Goal: Check status

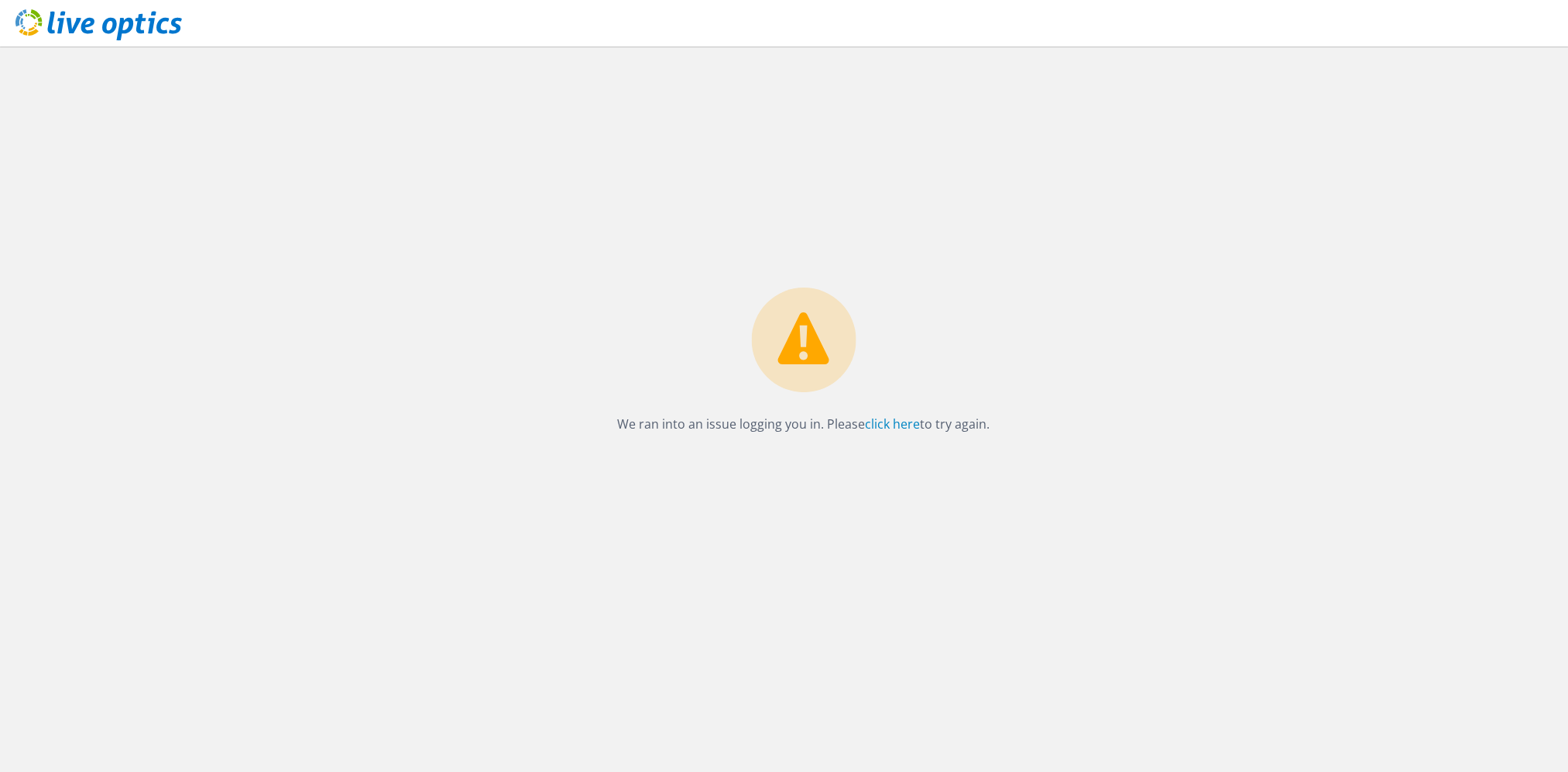
click at [83, 15] on icon at bounding box center [99, 25] width 167 height 32
click at [83, 25] on use at bounding box center [99, 25] width 167 height 31
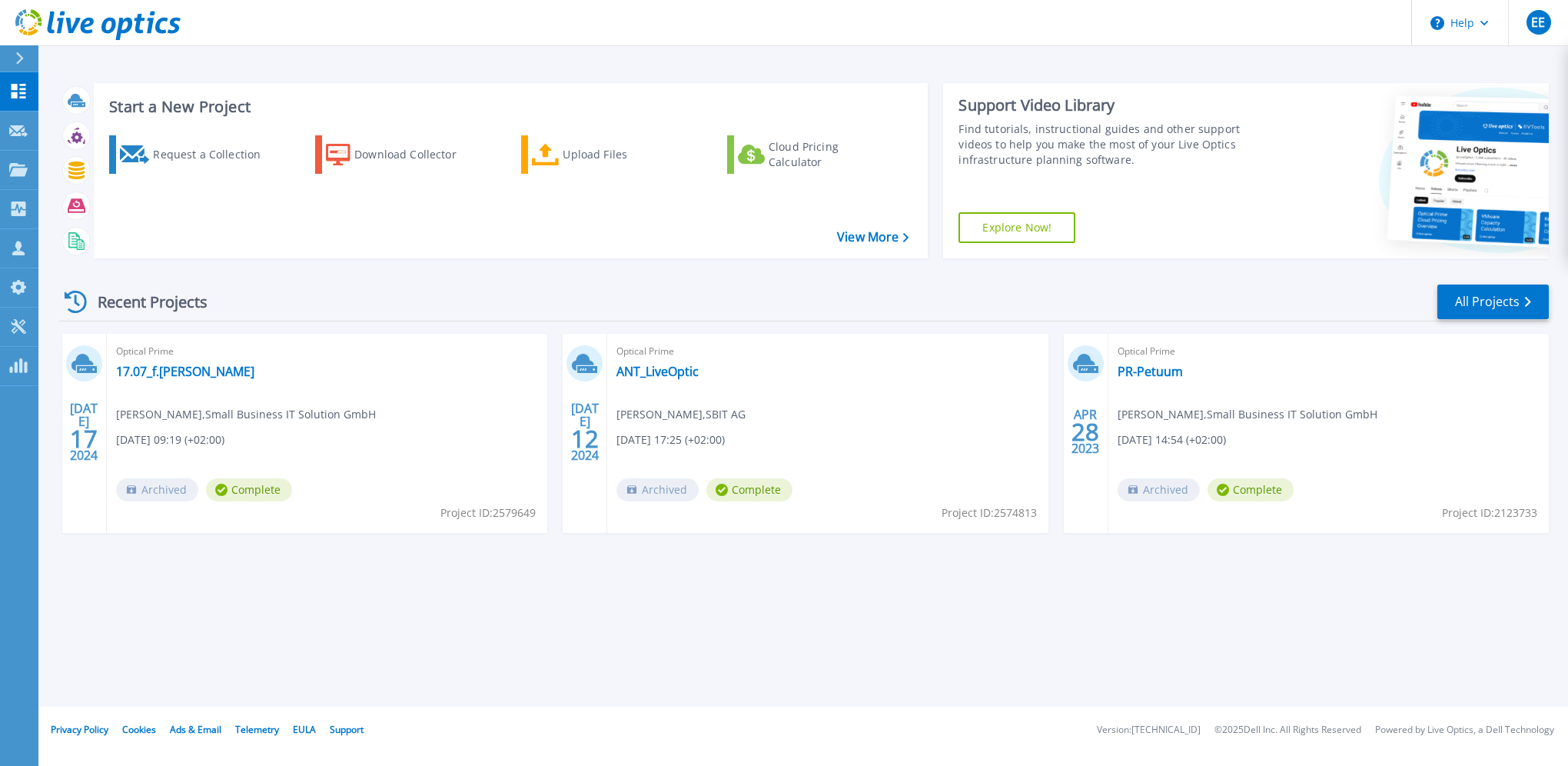
click at [249, 409] on span "Christian Kremer , Small Business IT Solution GmbH" at bounding box center [246, 414] width 260 height 17
click at [148, 371] on link "17.07_f.[PERSON_NAME]" at bounding box center [185, 371] width 139 height 15
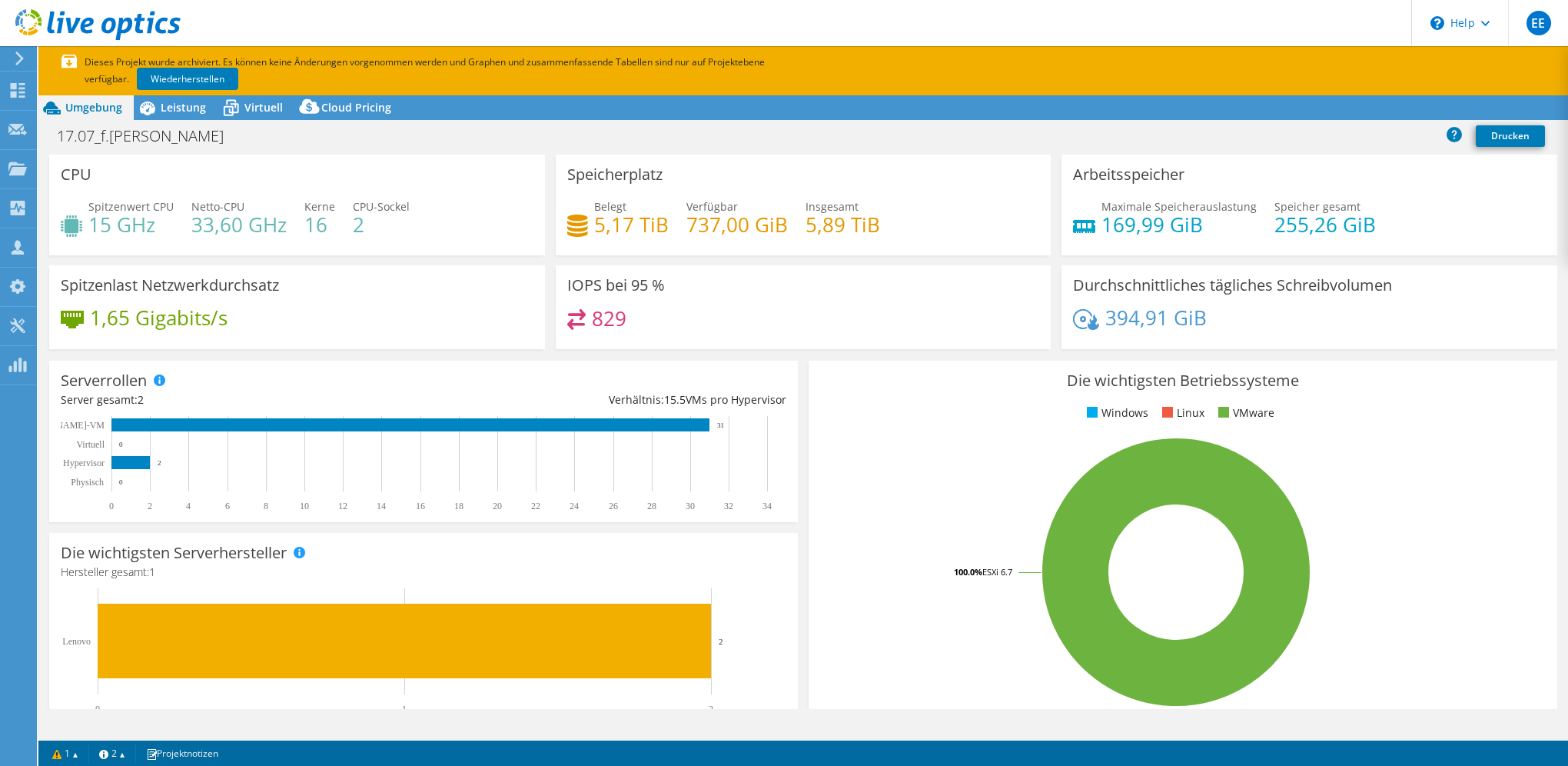
select select "EUFrankfurt"
select select "EUR"
click at [181, 83] on link "Wiederherstellen" at bounding box center [187, 78] width 101 height 22
click at [187, 77] on link "Wiederherstellen" at bounding box center [187, 78] width 101 height 22
click at [188, 73] on p "Dieses Projekt wurde archiviert. Es können keine Änderungen vorgenommen werden …" at bounding box center [439, 70] width 754 height 34
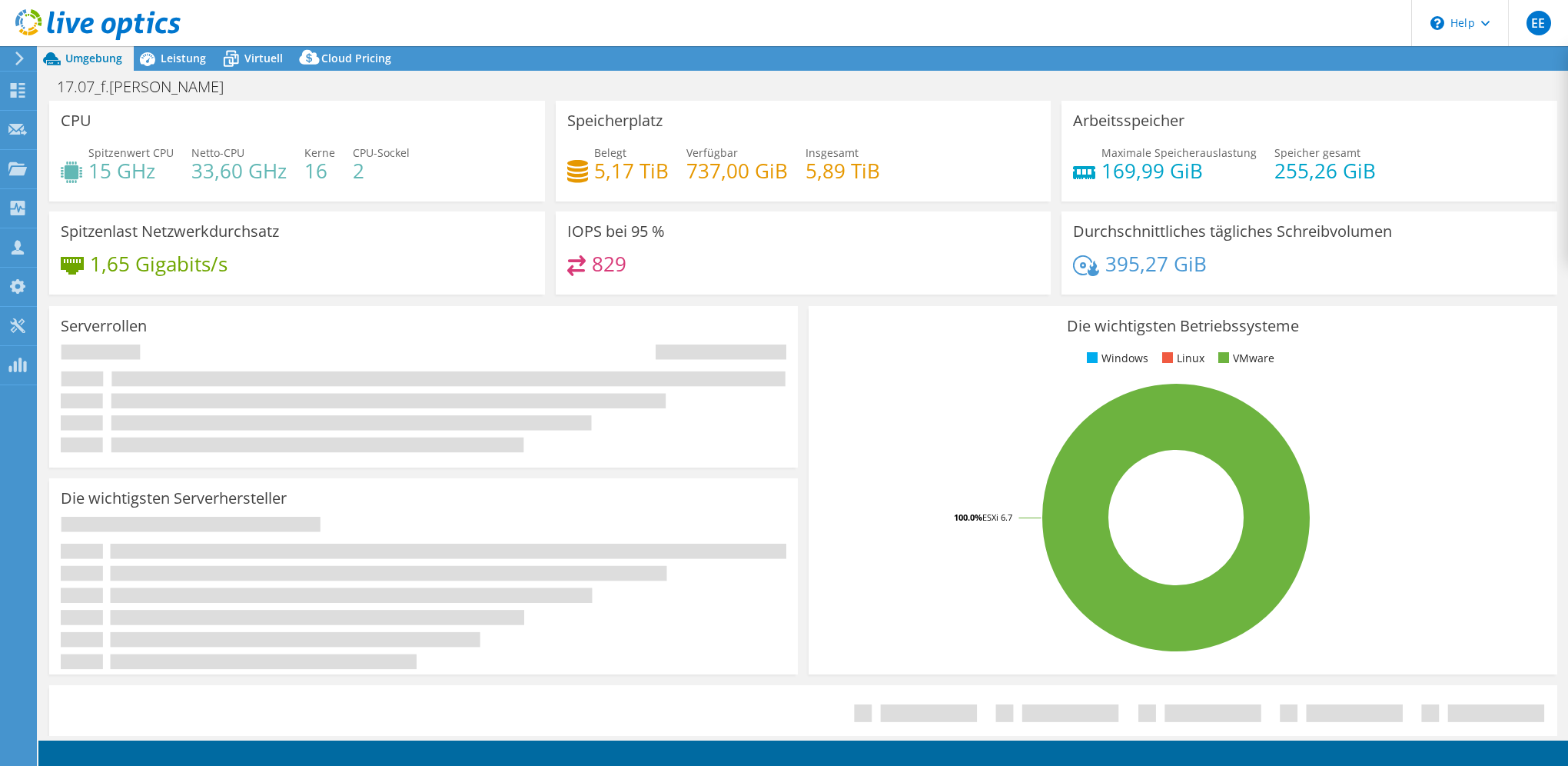
select select "EUFrankfurt"
select select "USD"
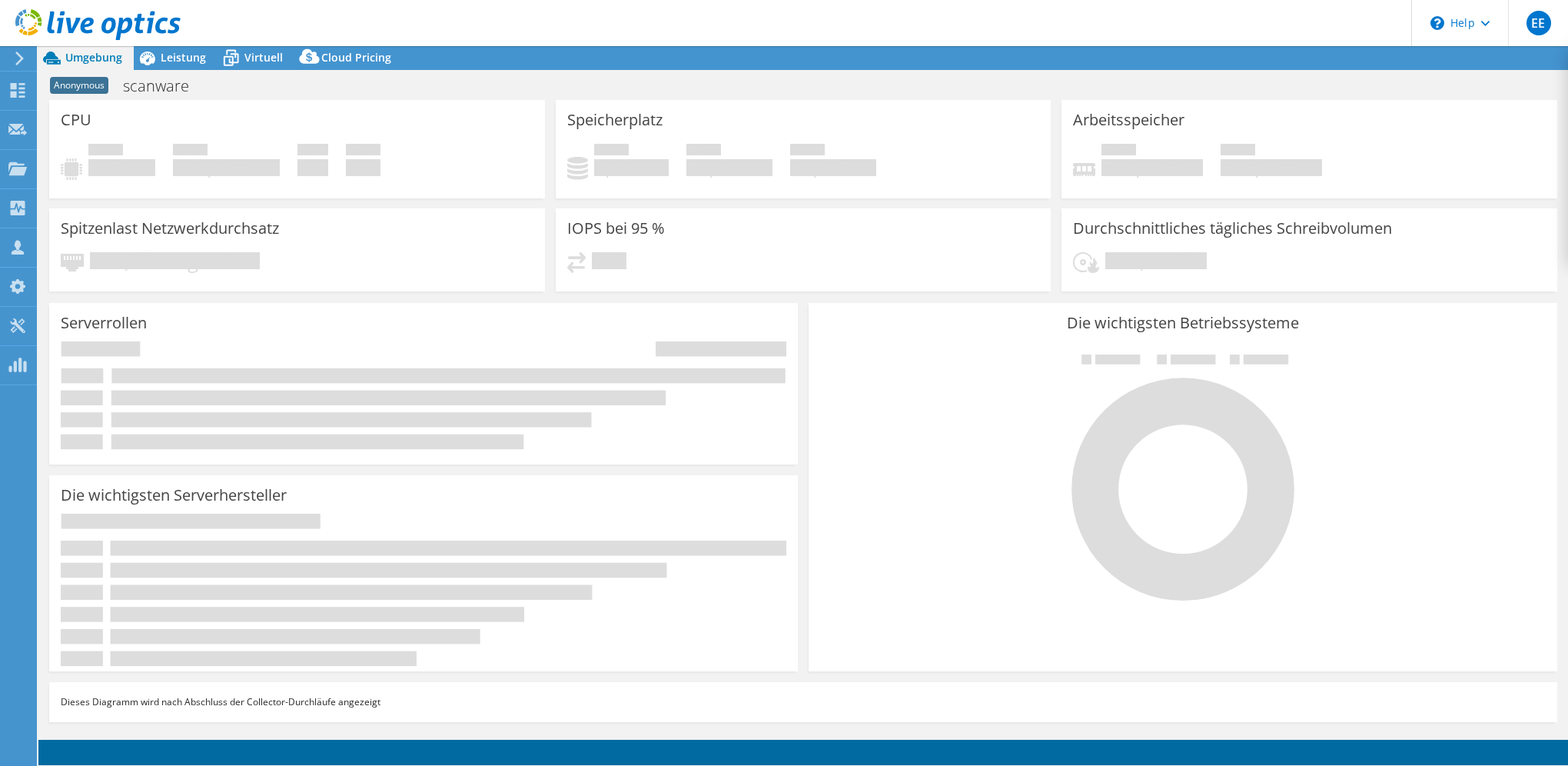
select select "USD"
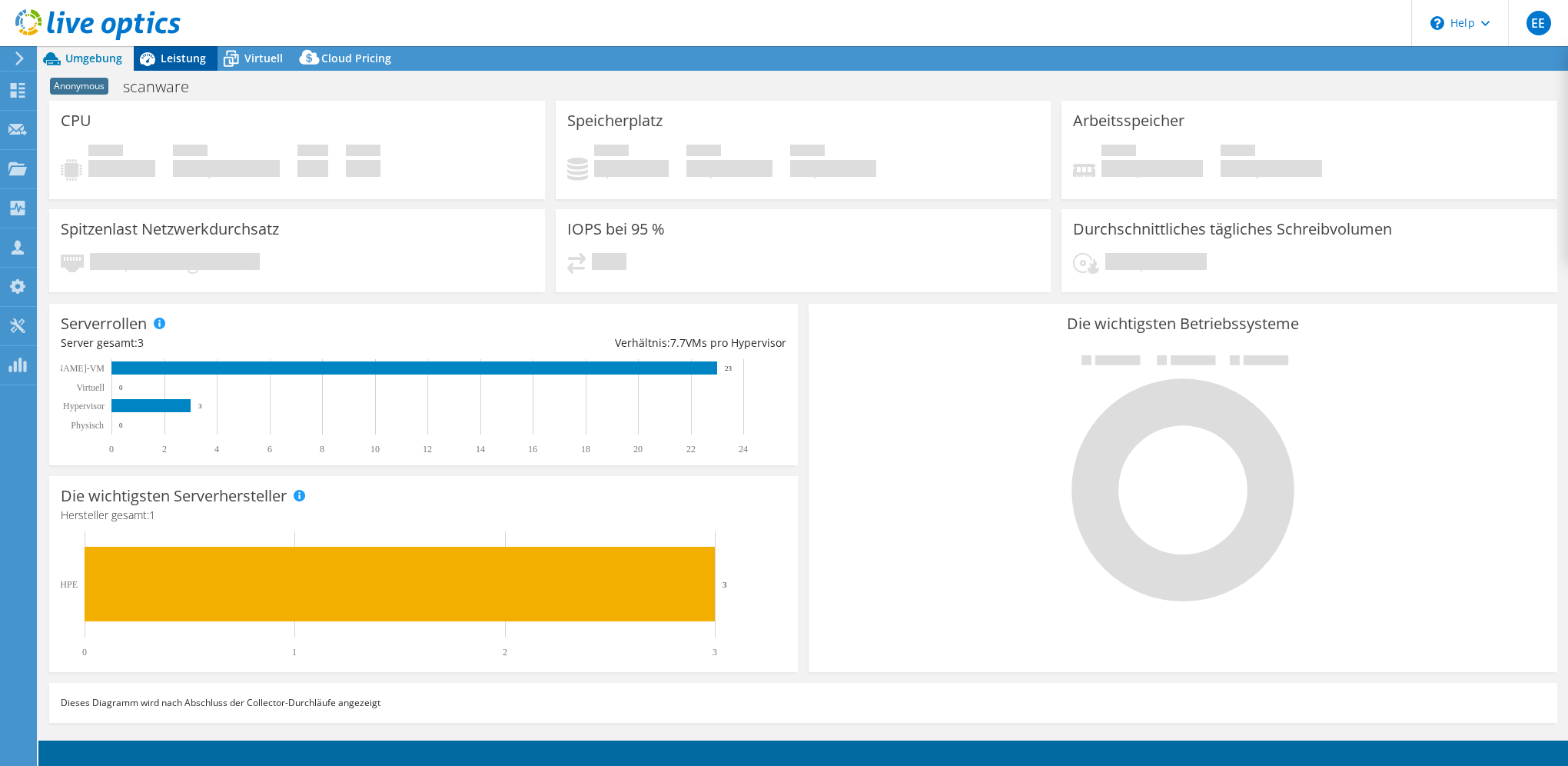
click at [175, 58] on span "Leistung" at bounding box center [183, 58] width 45 height 14
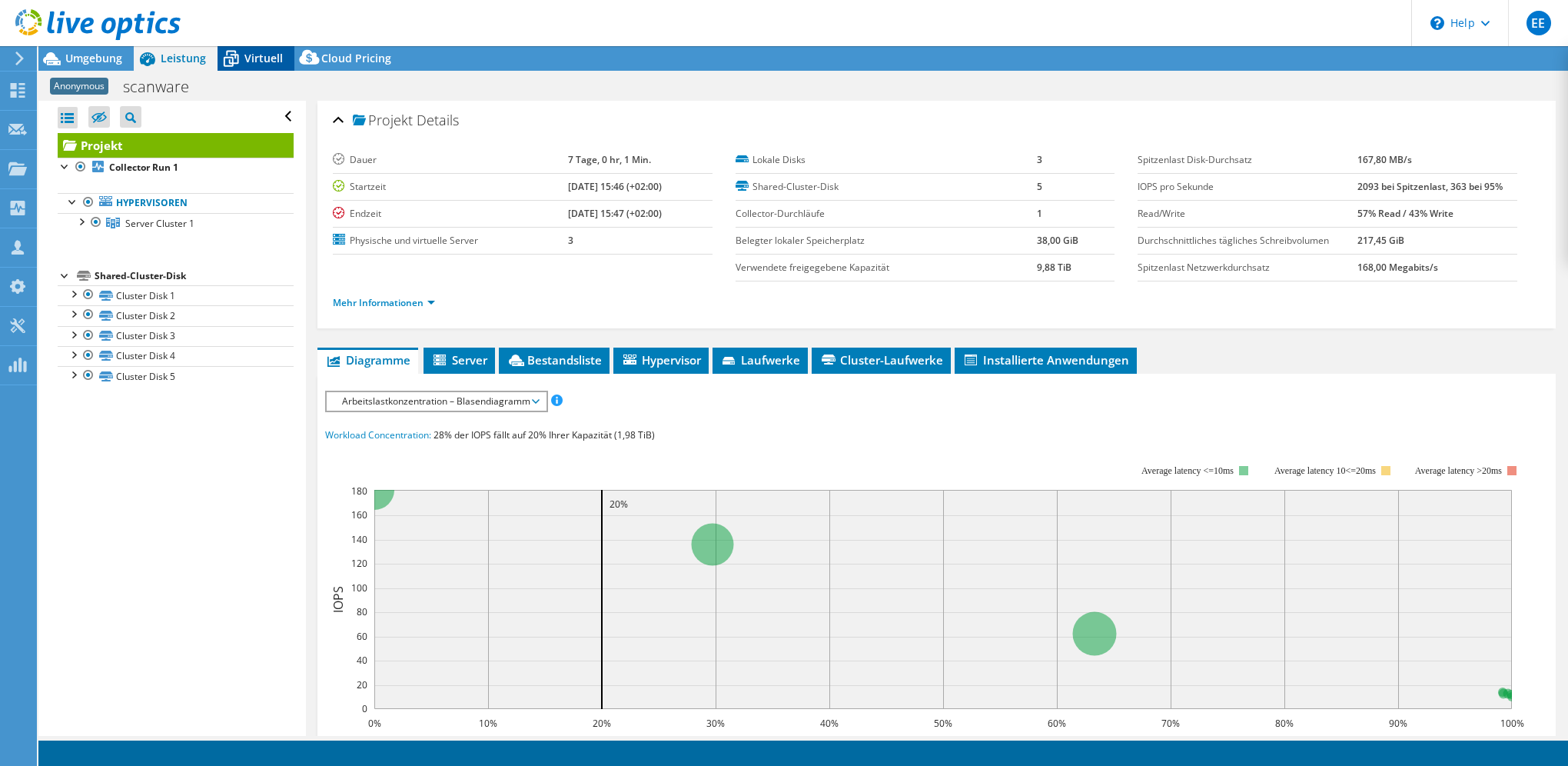
click at [261, 59] on span "Virtuell" at bounding box center [264, 58] width 39 height 14
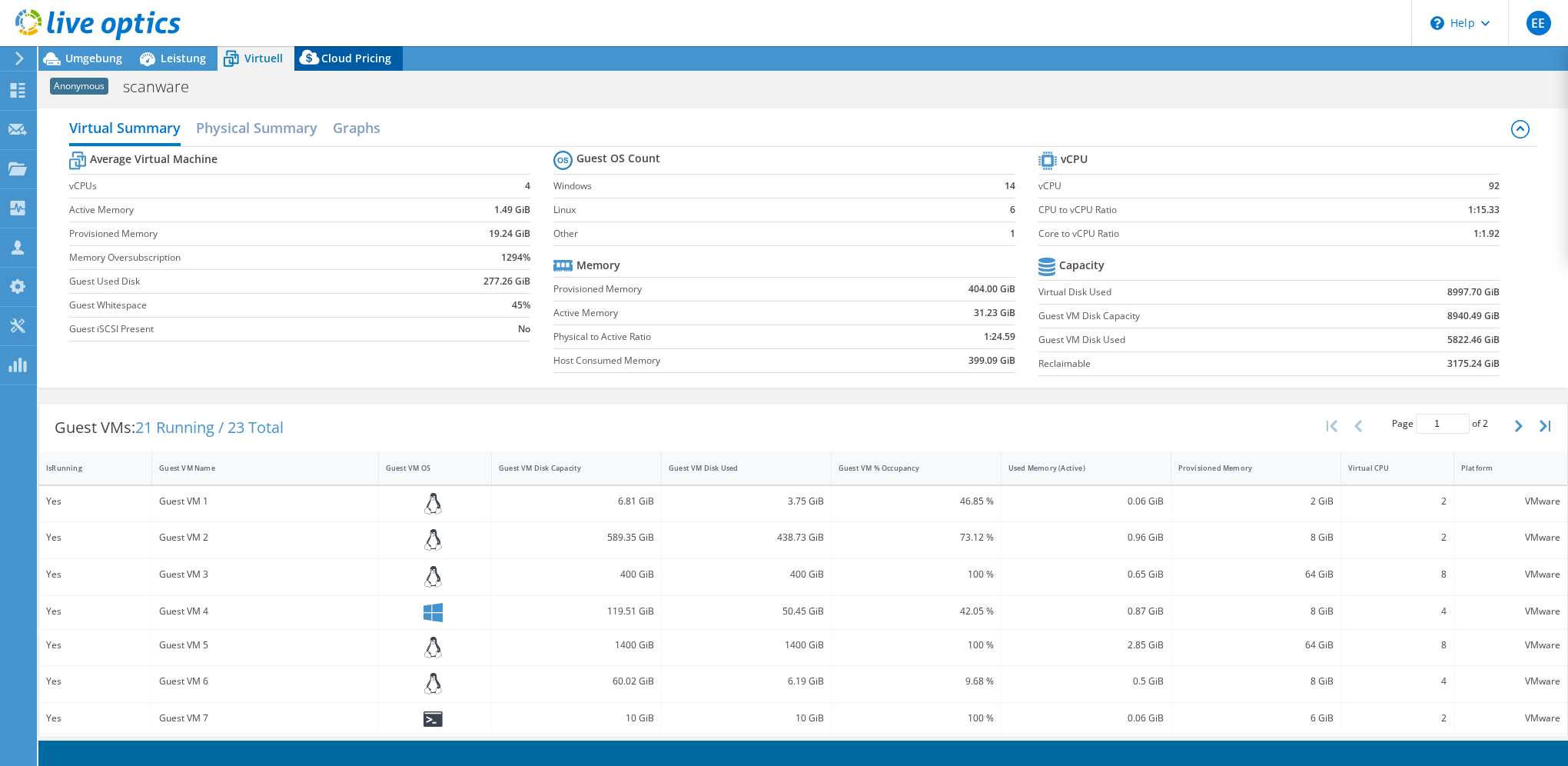
click at [351, 48] on div "Cloud Pricing" at bounding box center [349, 59] width 108 height 25
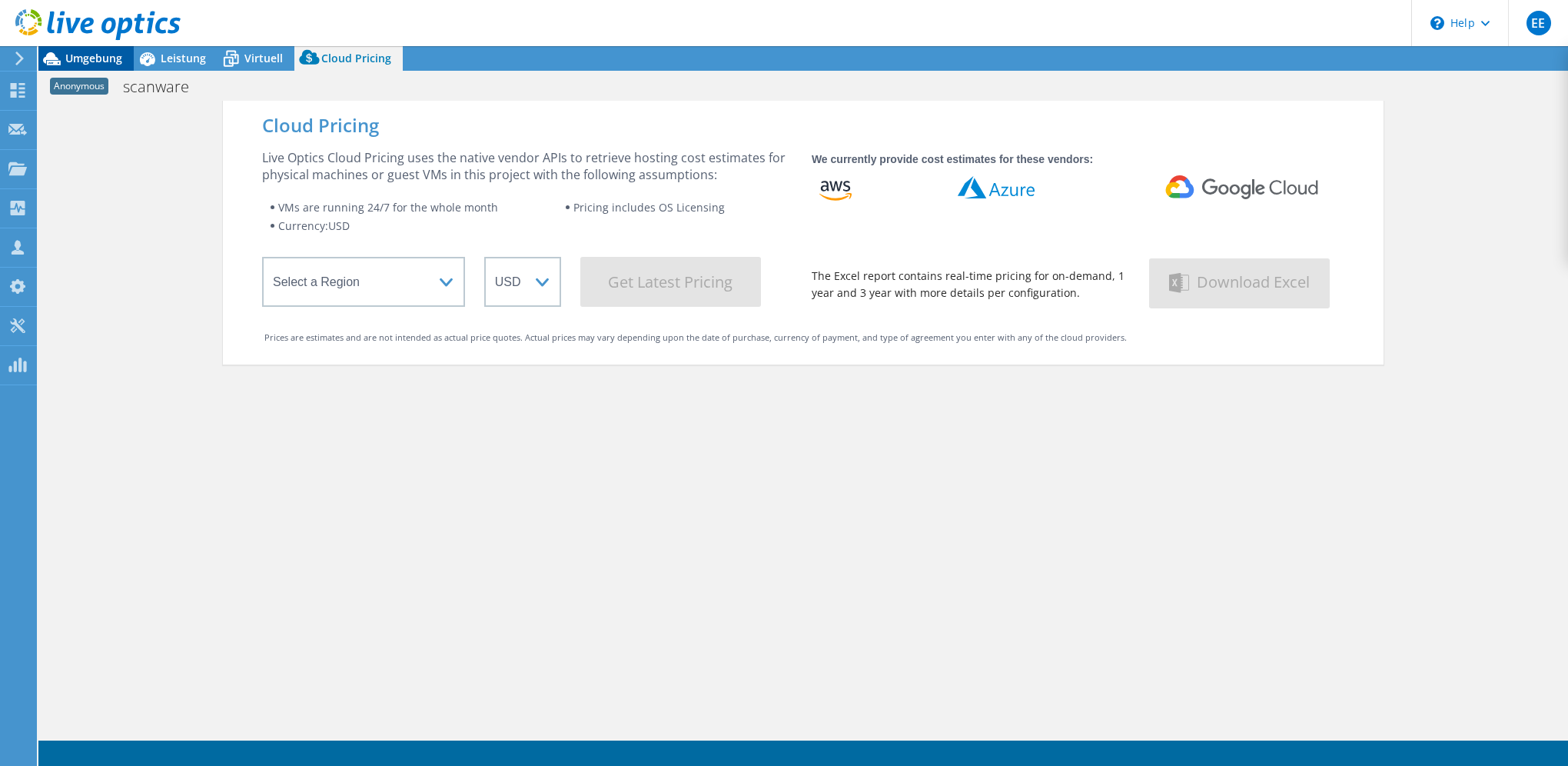
click at [86, 59] on span "Umgebung" at bounding box center [93, 58] width 57 height 14
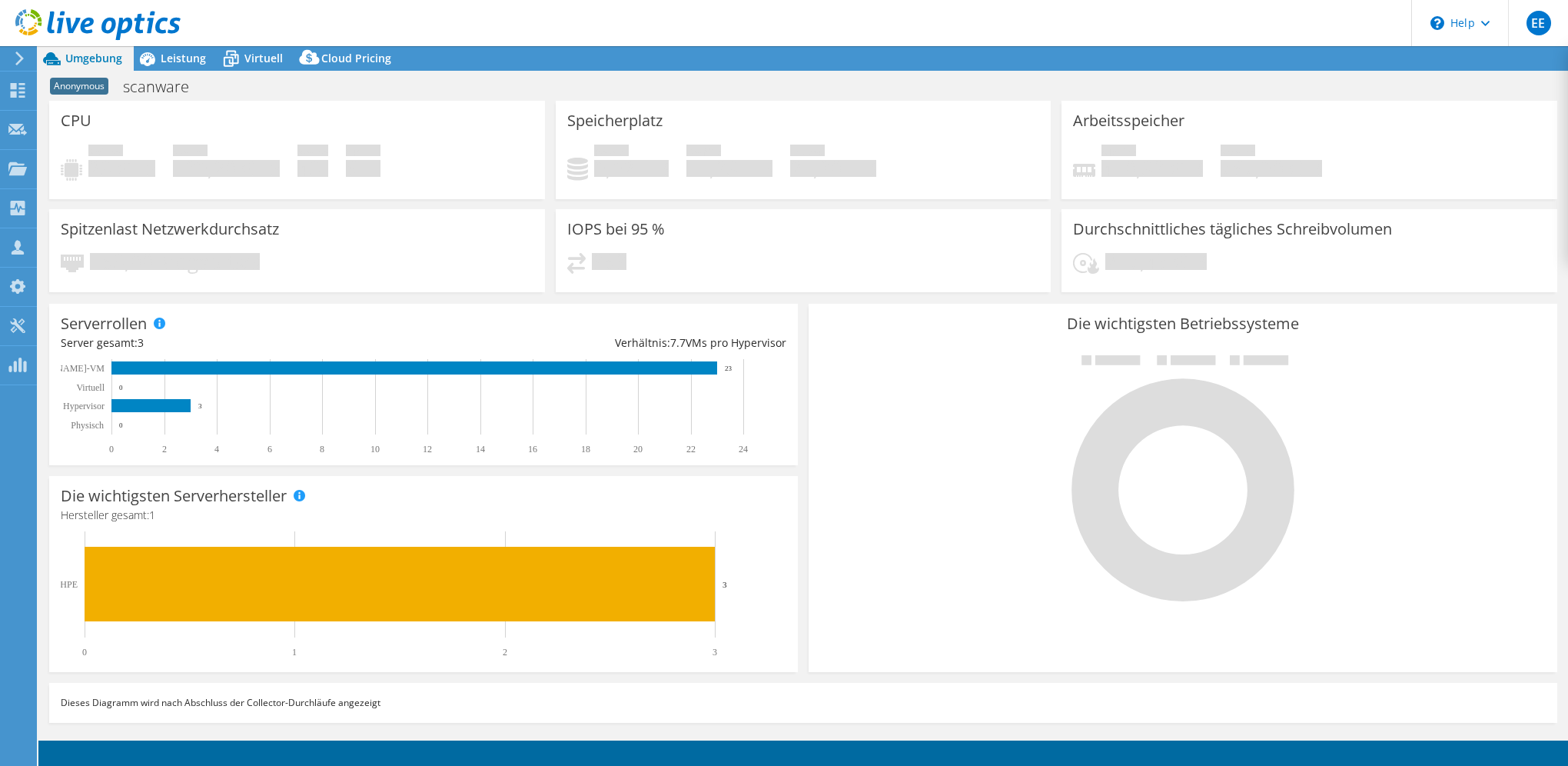
click at [372, 306] on div "Serverrollen Physische Server repräsentieren Bare-Metal-Server, die Ziel des Co…" at bounding box center [423, 384] width 749 height 162
click at [175, 67] on div "Leistung" at bounding box center [175, 59] width 84 height 25
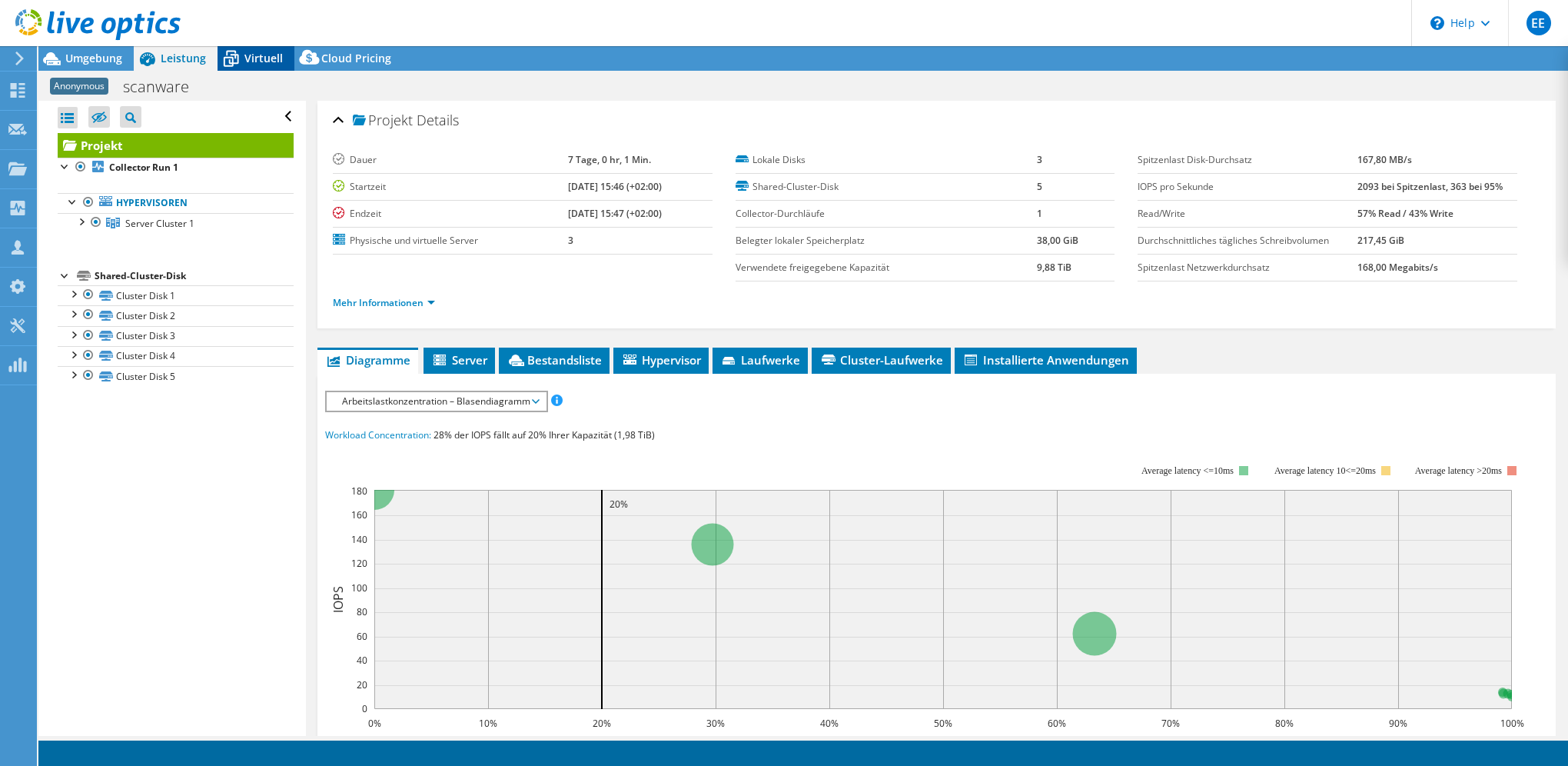
click at [258, 59] on span "Virtuell" at bounding box center [264, 58] width 39 height 14
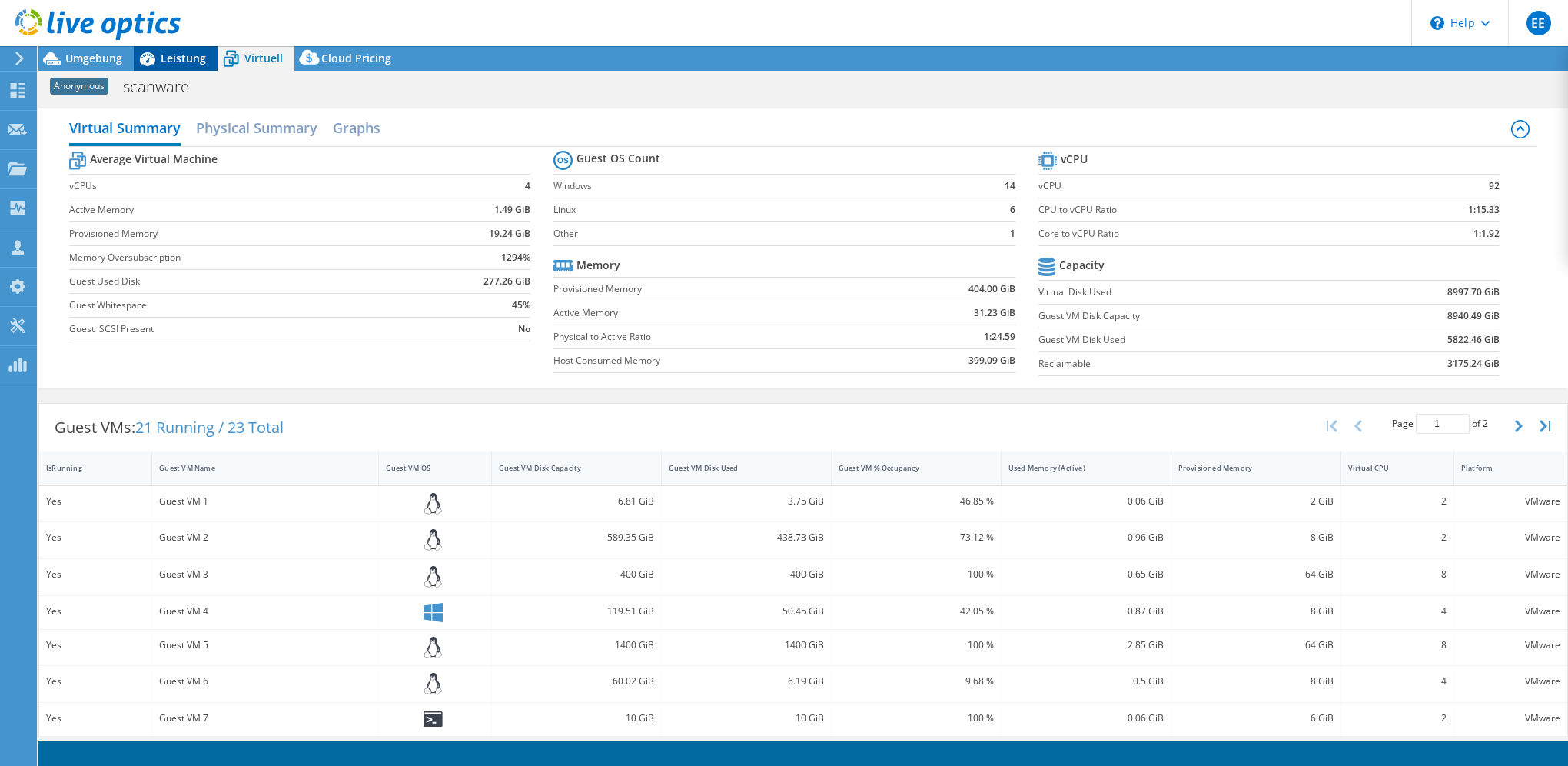
click at [160, 55] on icon at bounding box center [147, 59] width 27 height 27
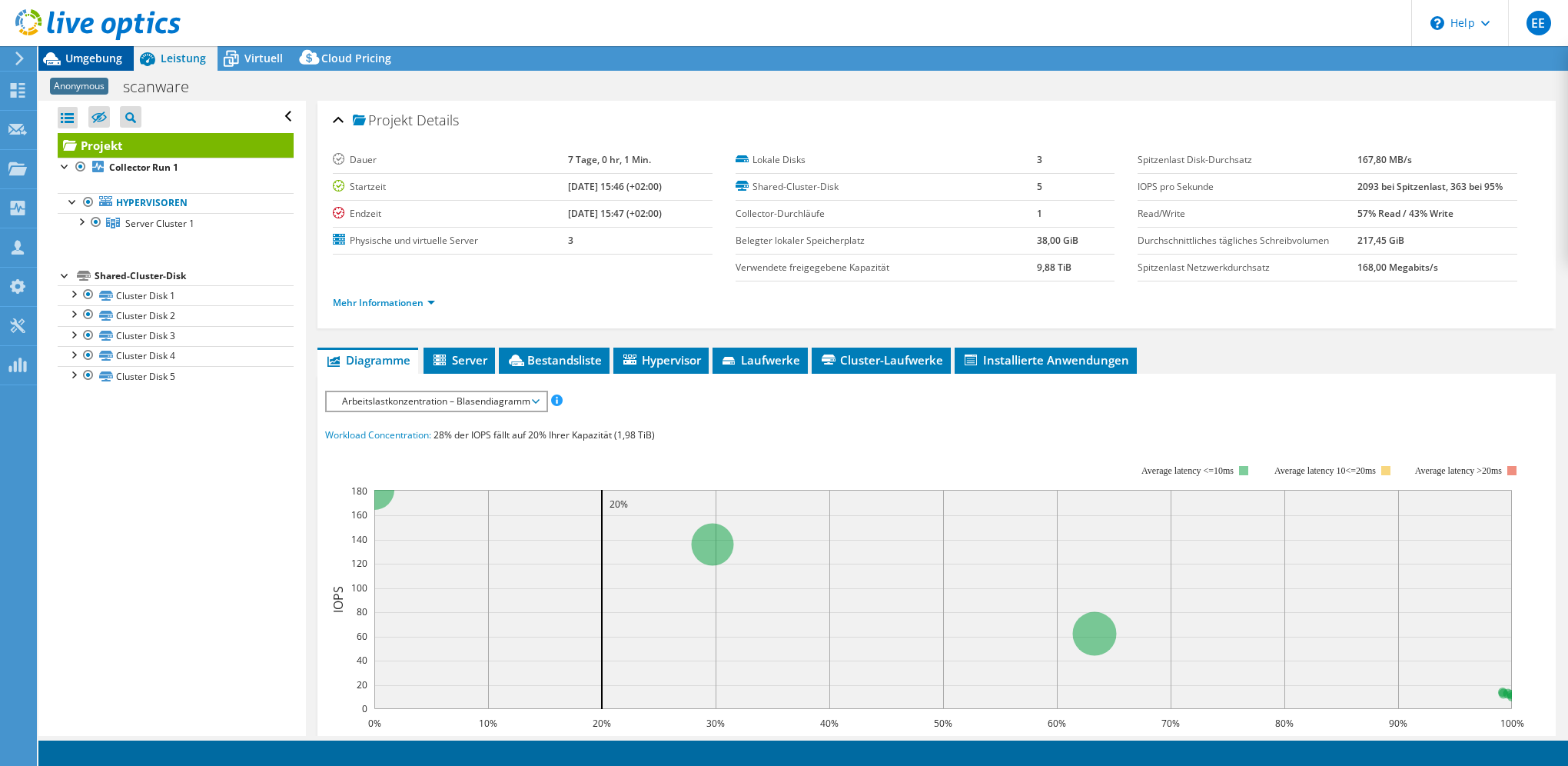
click at [86, 57] on span "Umgebung" at bounding box center [93, 58] width 57 height 14
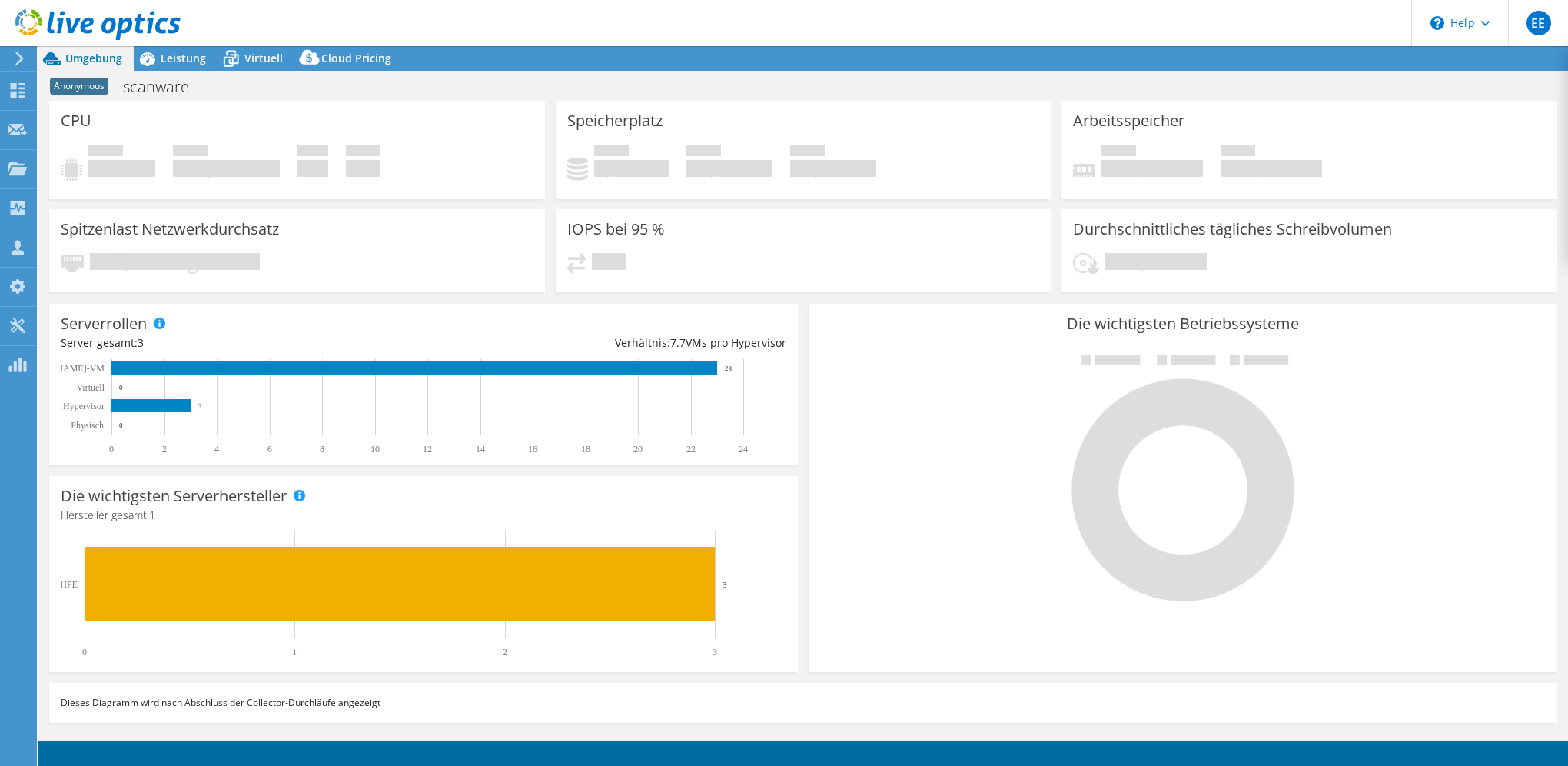
click at [888, 514] on div at bounding box center [1183, 477] width 726 height 259
click at [164, 90] on h1 "scanware" at bounding box center [164, 87] width 97 height 17
click at [147, 87] on h1 "scanware" at bounding box center [164, 87] width 97 height 17
click at [83, 86] on span "Anonymous" at bounding box center [79, 87] width 59 height 17
click at [181, 59] on span "Leistung" at bounding box center [183, 58] width 45 height 14
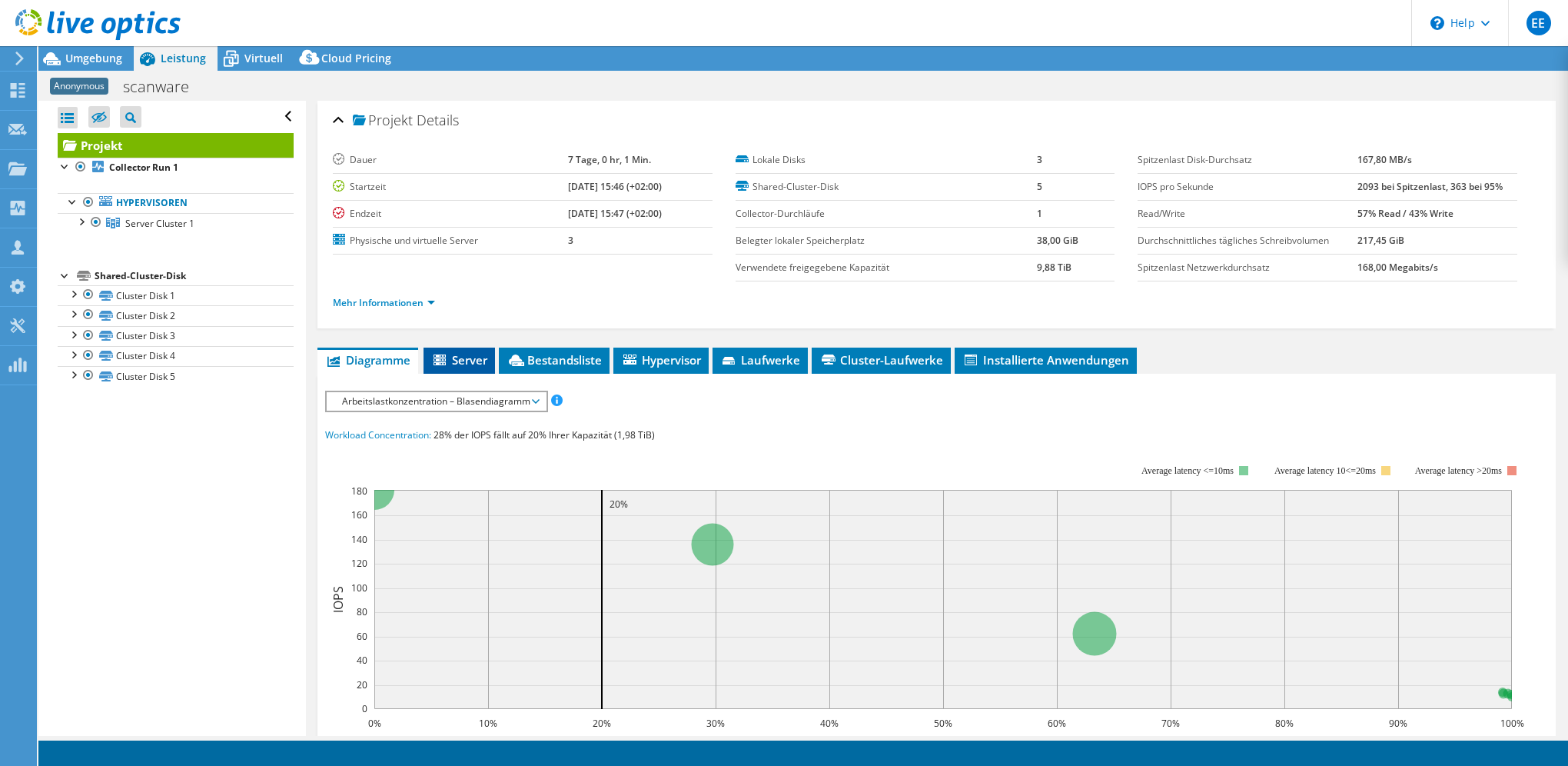
click at [457, 359] on span "Server" at bounding box center [460, 359] width 56 height 15
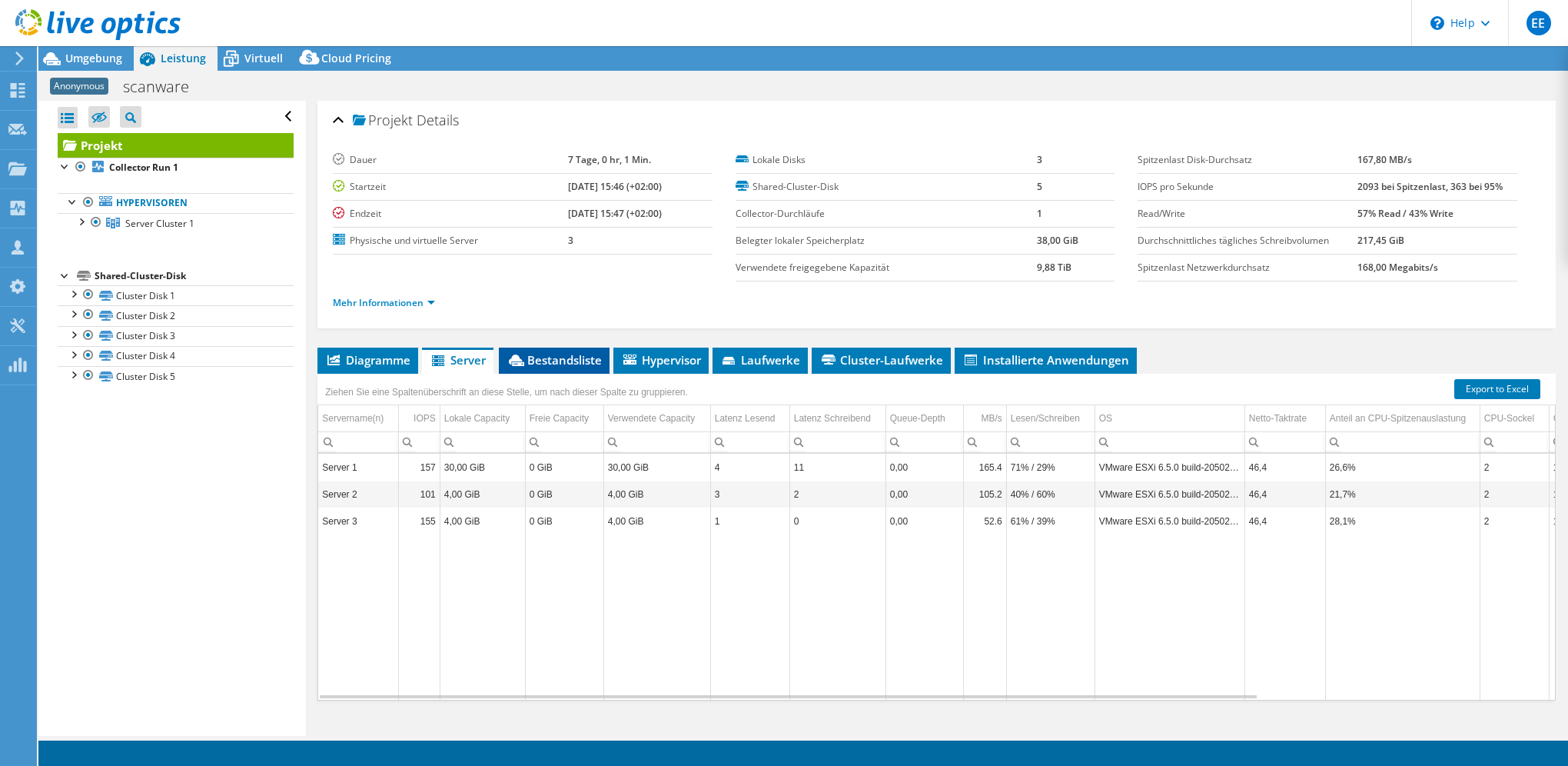
click at [575, 361] on span "Bestandsliste" at bounding box center [554, 359] width 95 height 15
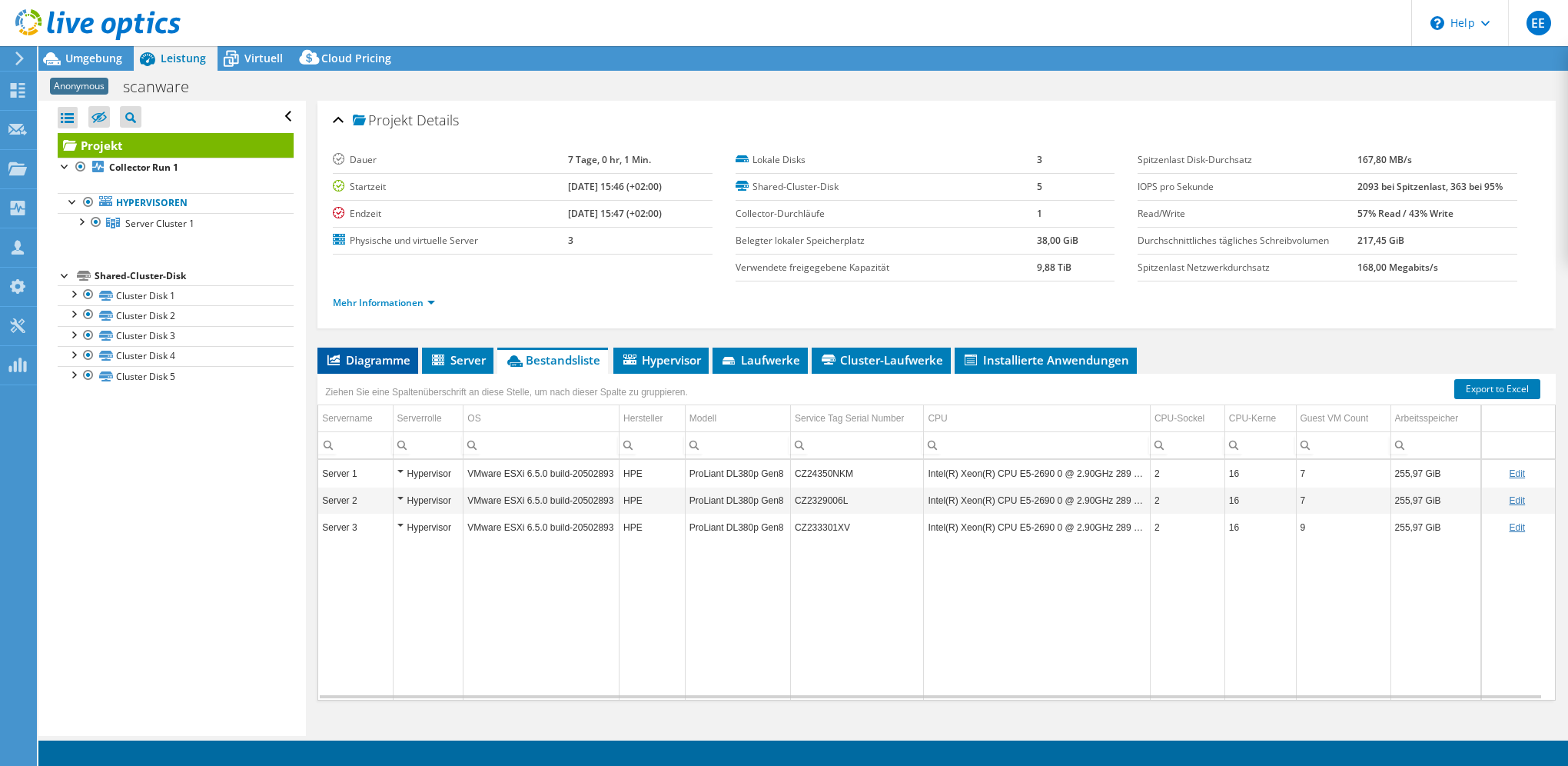
click at [369, 352] on span "Diagramme" at bounding box center [367, 359] width 86 height 15
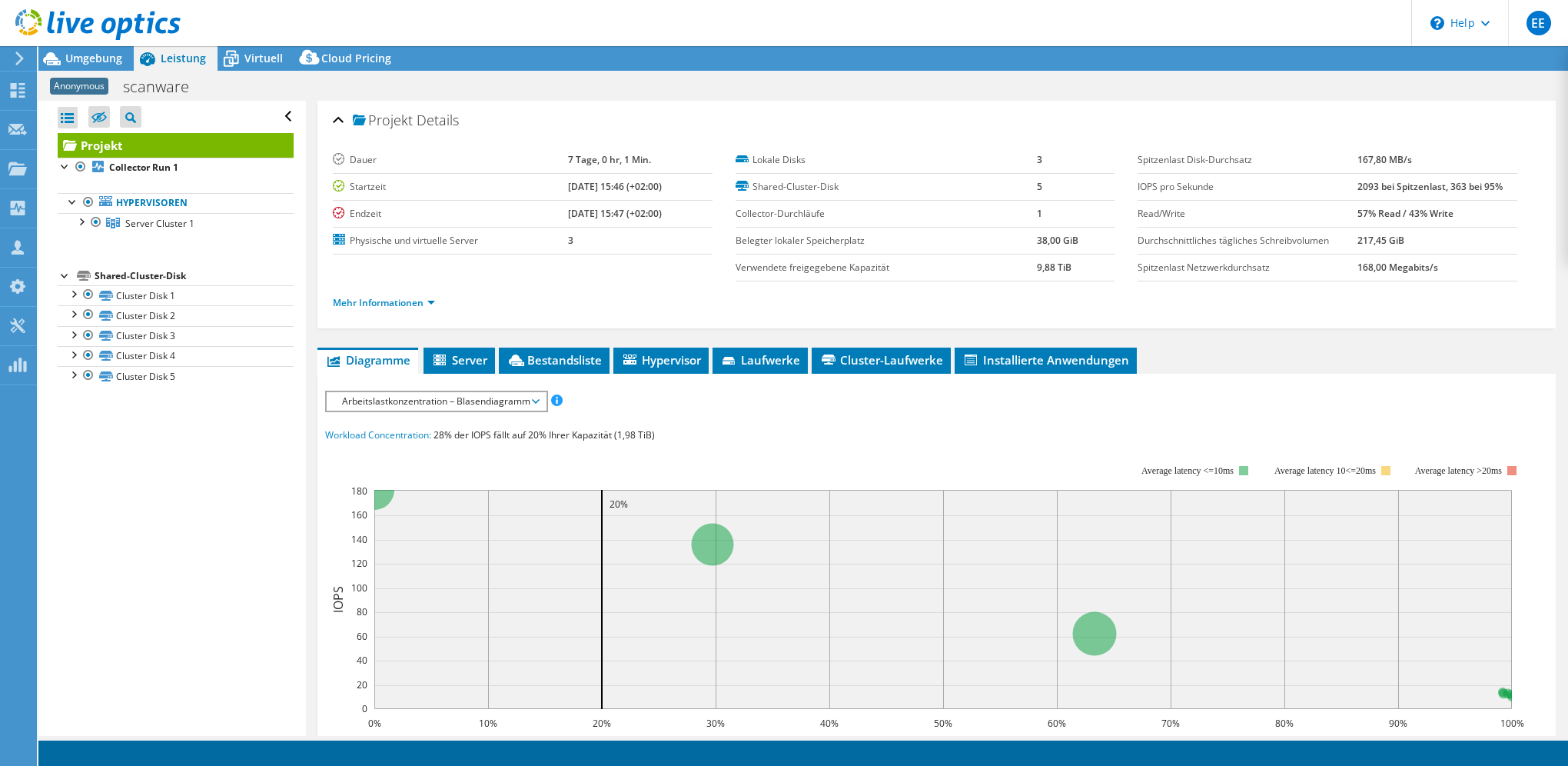
click at [74, 83] on span "Anonymous" at bounding box center [79, 87] width 59 height 17
click at [93, 53] on span "Umgebung" at bounding box center [93, 58] width 57 height 14
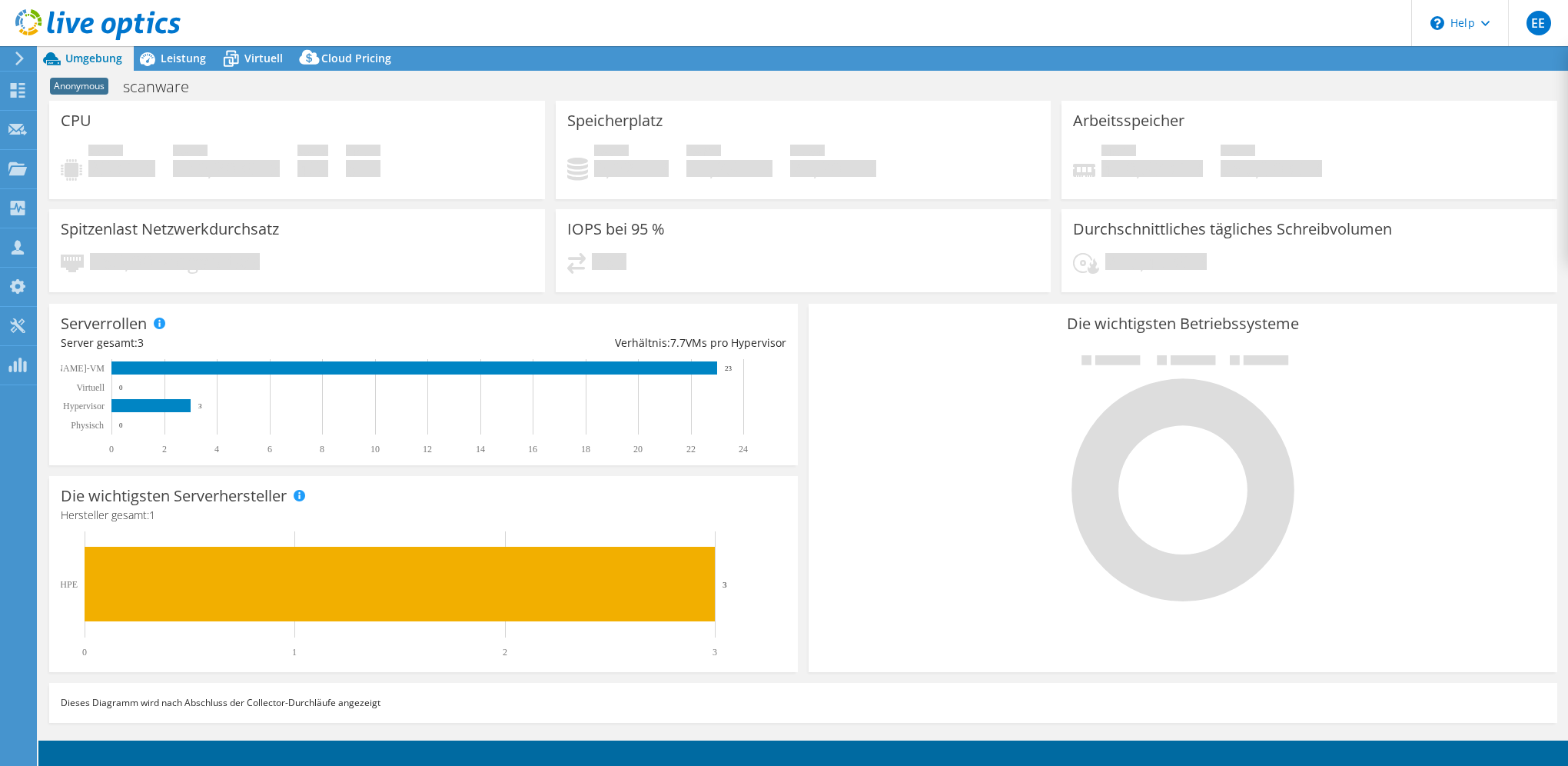
click at [1244, 146] on span "Speicher gesamt" at bounding box center [1238, 152] width 35 height 15
